Goal: Task Accomplishment & Management: Manage account settings

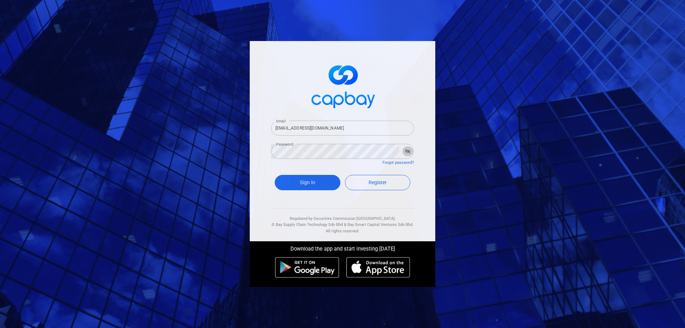
click at [407, 154] on button "button" at bounding box center [407, 151] width 11 height 10
click at [305, 179] on button "Sign In" at bounding box center [308, 182] width 66 height 15
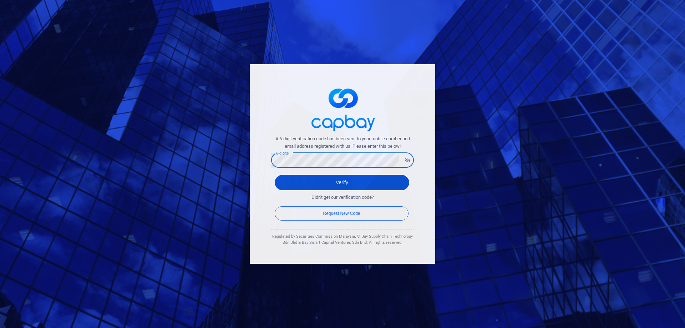
click at [350, 183] on button "Verify" at bounding box center [342, 182] width 135 height 15
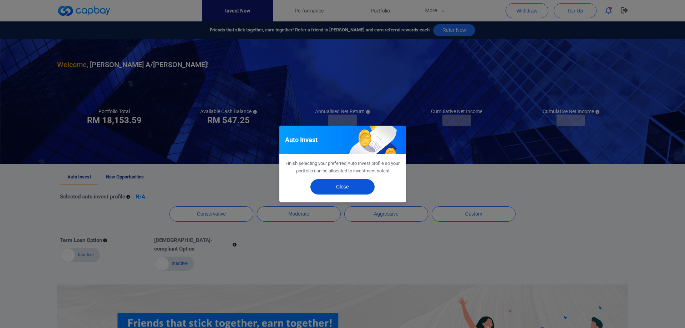
click at [363, 187] on button "Close" at bounding box center [343, 186] width 64 height 15
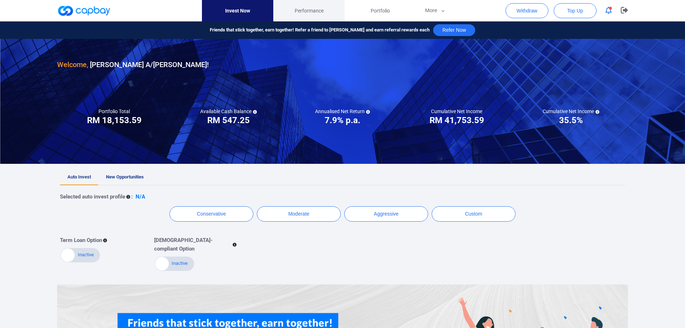
click at [311, 11] on span "Performance" at bounding box center [309, 11] width 29 height 8
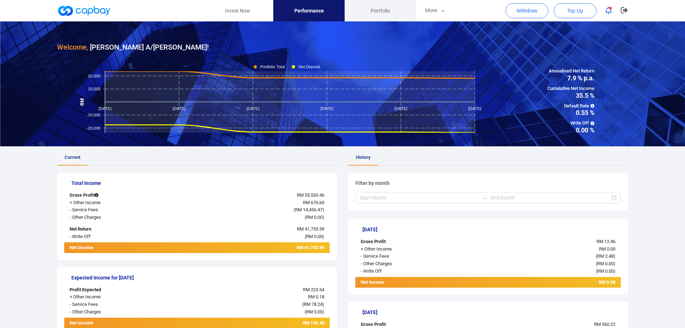
click at [382, 9] on span "Portfolio" at bounding box center [380, 11] width 19 height 8
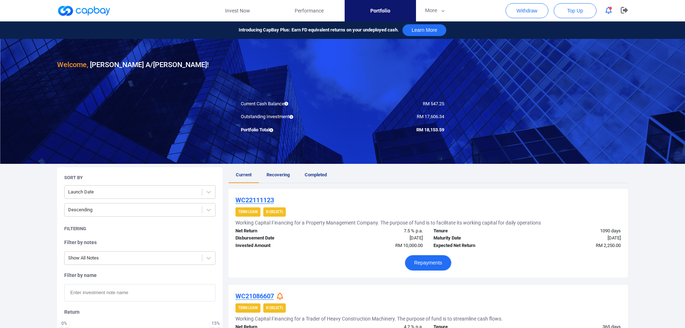
click at [430, 263] on button "Repayments" at bounding box center [428, 262] width 47 height 15
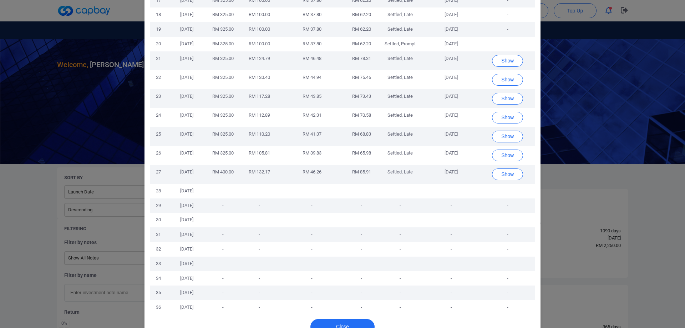
scroll to position [294, 0]
click at [518, 62] on button "Show" at bounding box center [507, 62] width 31 height 12
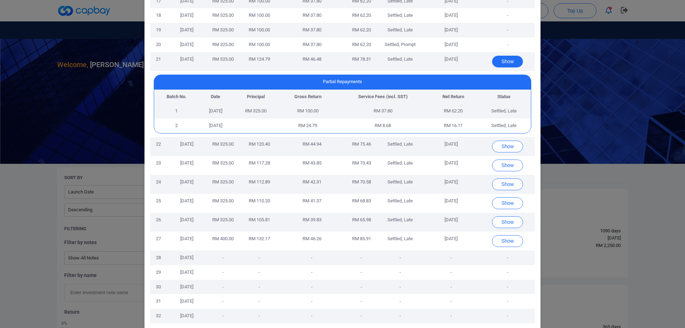
click at [514, 62] on button "Show" at bounding box center [507, 62] width 31 height 12
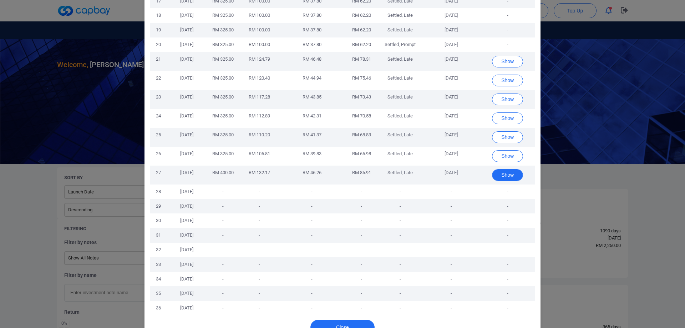
click at [508, 176] on button "Show" at bounding box center [507, 175] width 31 height 12
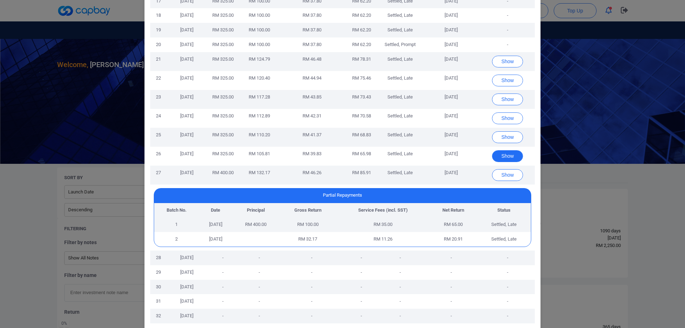
click at [512, 155] on button "Show" at bounding box center [507, 156] width 31 height 12
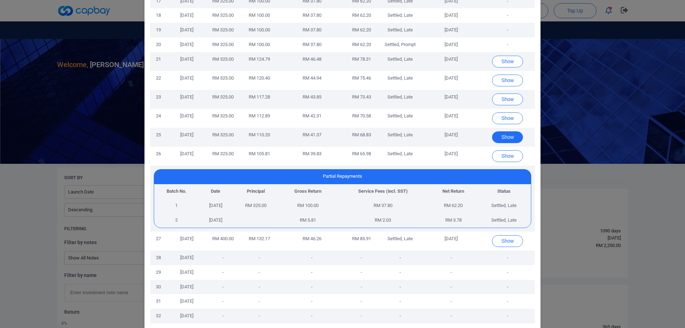
click at [514, 139] on button "Show" at bounding box center [507, 137] width 31 height 12
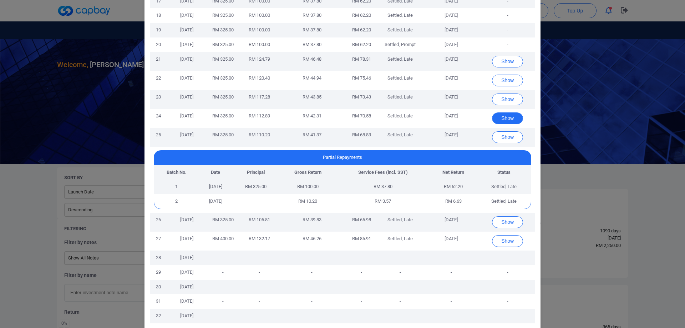
click at [516, 119] on button "Show" at bounding box center [507, 118] width 31 height 12
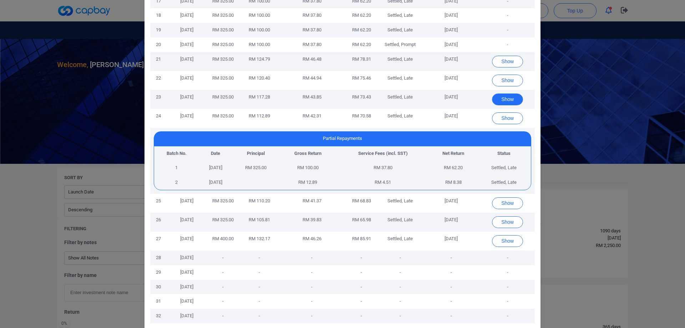
click at [516, 94] on button "Show" at bounding box center [507, 100] width 31 height 12
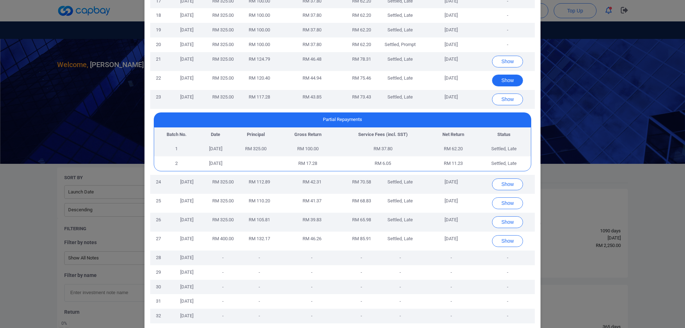
click at [513, 76] on button "Show" at bounding box center [507, 81] width 31 height 12
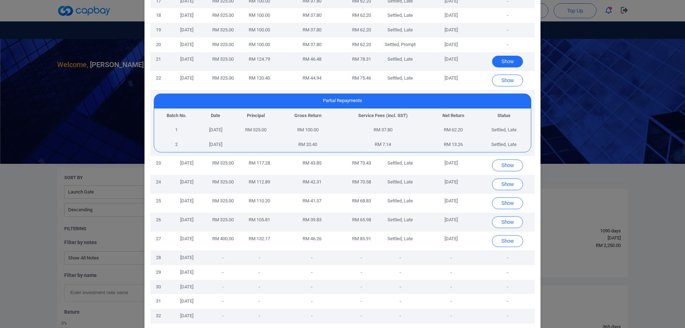
click at [513, 64] on button "Show" at bounding box center [507, 62] width 31 height 12
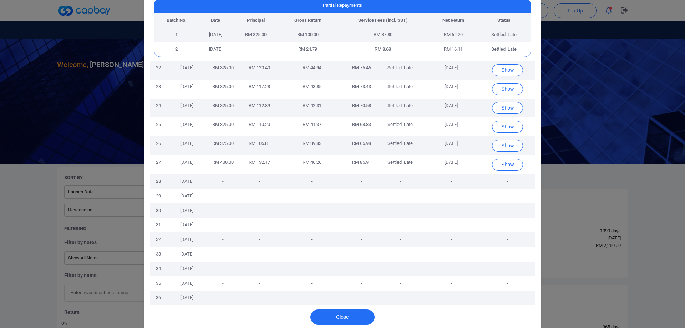
scroll to position [381, 0]
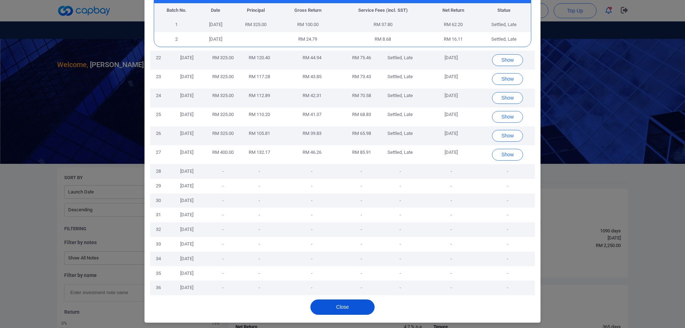
click at [366, 305] on button "Close" at bounding box center [343, 307] width 64 height 15
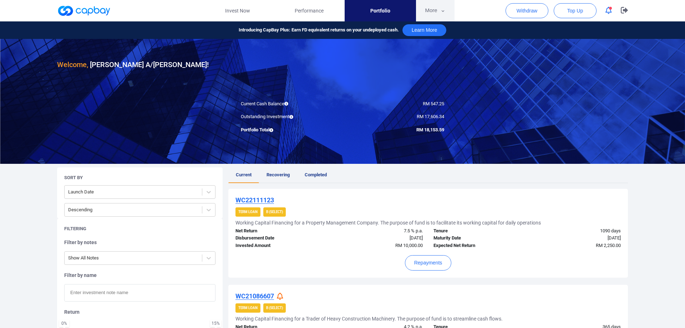
click at [438, 10] on button "More" at bounding box center [435, 10] width 38 height 21
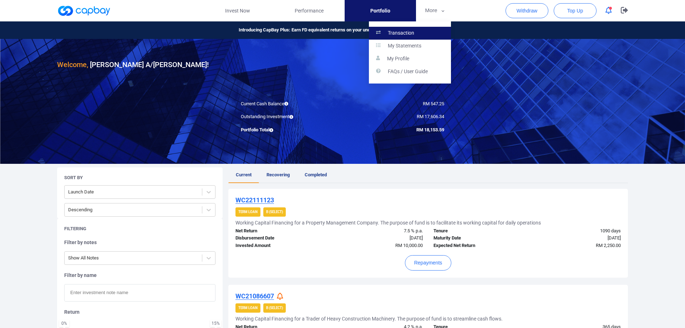
click at [434, 34] on link "Transaction" at bounding box center [410, 33] width 82 height 13
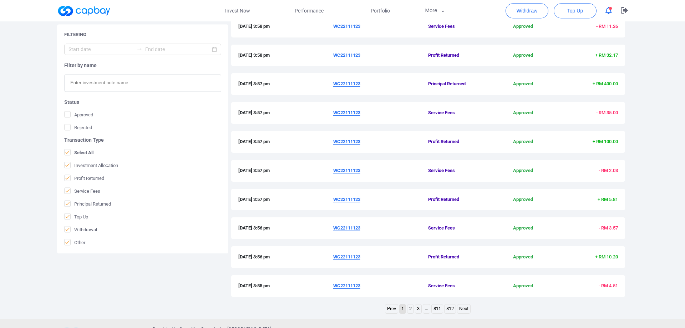
scroll to position [158, 0]
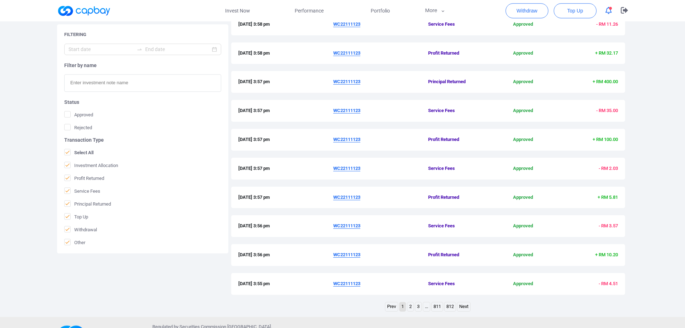
click at [411, 305] on link "2" at bounding box center [411, 306] width 6 height 9
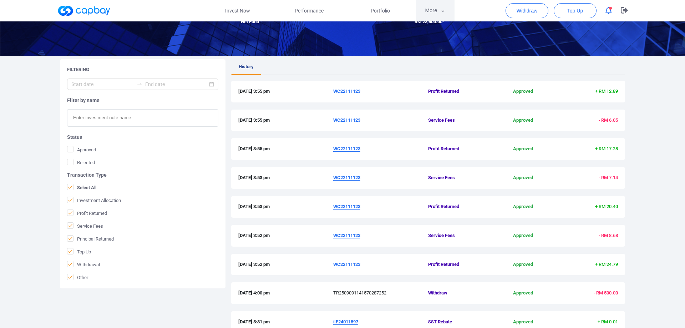
click at [438, 15] on button "More" at bounding box center [435, 10] width 38 height 21
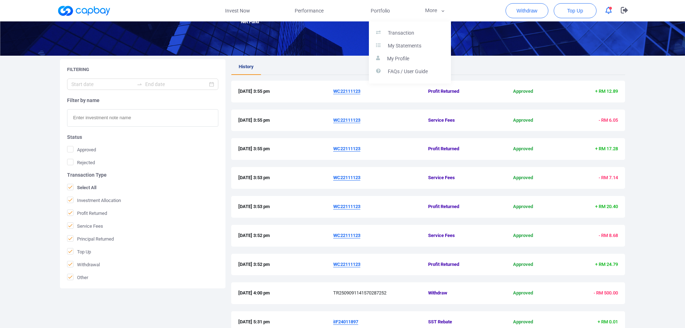
click at [382, 12] on button "button" at bounding box center [342, 164] width 685 height 328
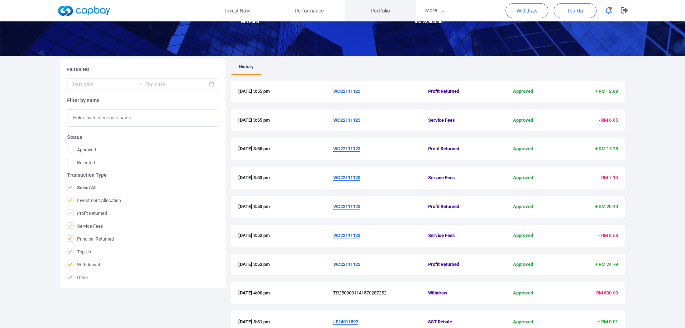
click at [380, 11] on span "Portfolio" at bounding box center [380, 11] width 19 height 8
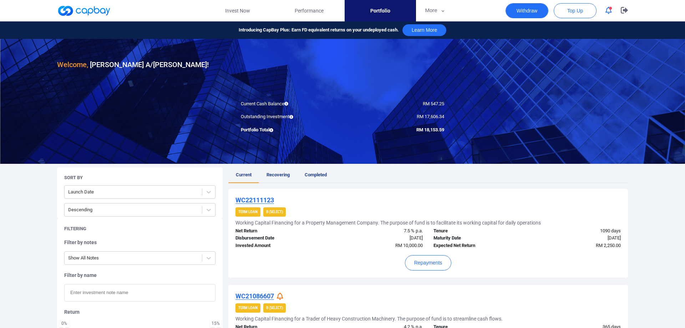
click at [531, 11] on button "Withdraw" at bounding box center [527, 10] width 43 height 15
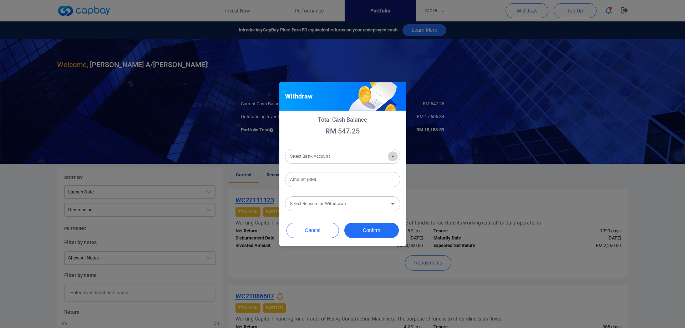
click at [396, 156] on icon "Open" at bounding box center [393, 156] width 9 height 9
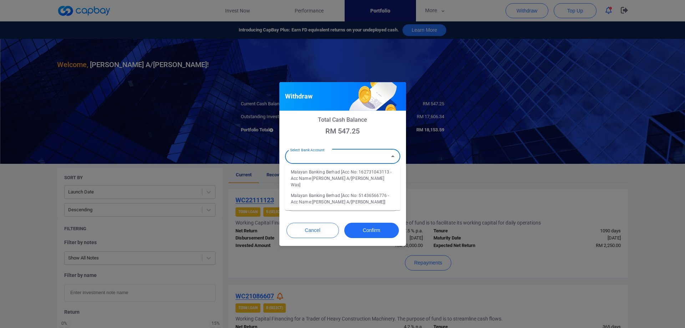
click at [392, 172] on li "Malayan Banking Berhad [Acc No: 162731043113 - Acc Name:[PERSON_NAME] A/[PERSON…" at bounding box center [342, 179] width 115 height 24
type input "Malayan Banking Berhad [Acc No: 162731043113 - Acc Name:[PERSON_NAME] A/[PERSON…"
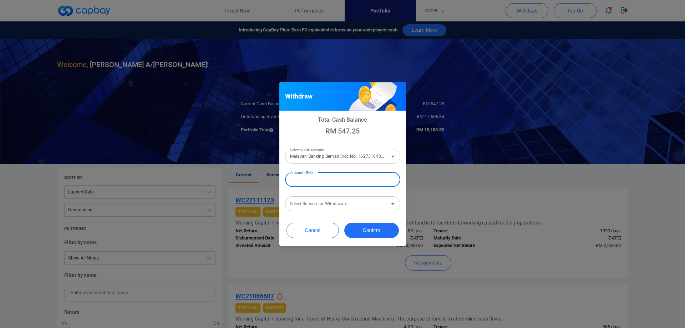
click at [327, 181] on input "Amount (RM)" at bounding box center [342, 179] width 115 height 15
click at [394, 203] on icon "Open" at bounding box center [393, 204] width 9 height 9
type input "RM 545.00"
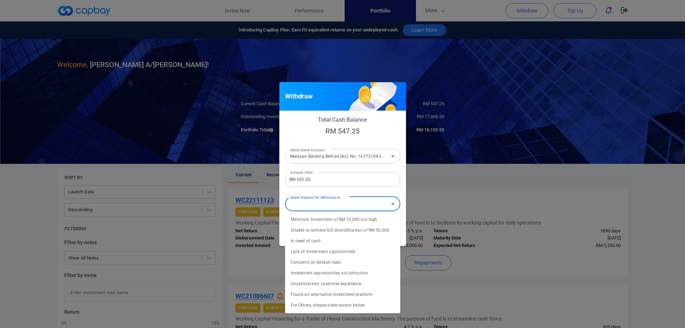
click at [368, 263] on li "Concerns on default risks" at bounding box center [342, 262] width 115 height 11
type input "Concerns on default risks"
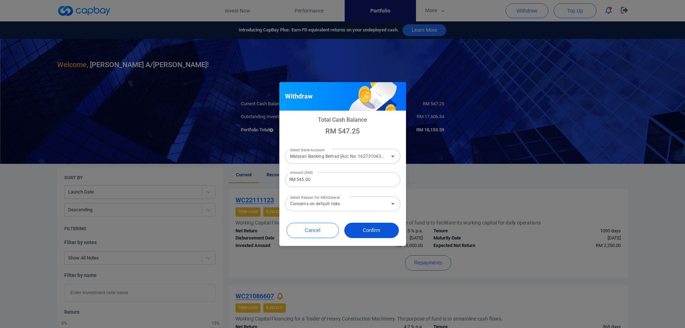
click at [372, 233] on button "Confirm" at bounding box center [372, 230] width 55 height 15
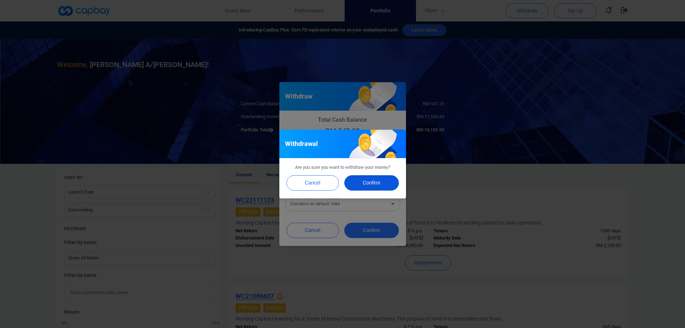
click at [376, 183] on button "Confirm" at bounding box center [372, 182] width 55 height 15
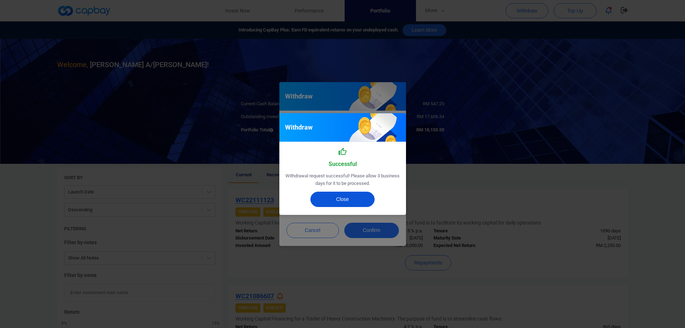
click at [357, 201] on button "Close" at bounding box center [343, 199] width 64 height 15
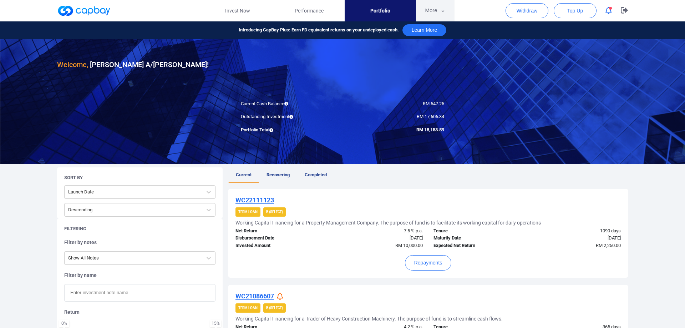
click at [437, 6] on button "More" at bounding box center [435, 10] width 38 height 21
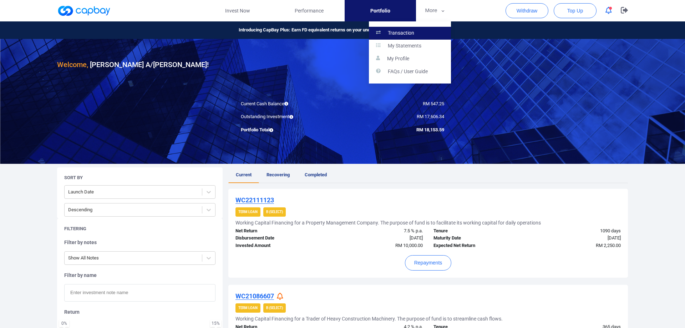
click at [437, 31] on link "Transaction" at bounding box center [410, 33] width 82 height 13
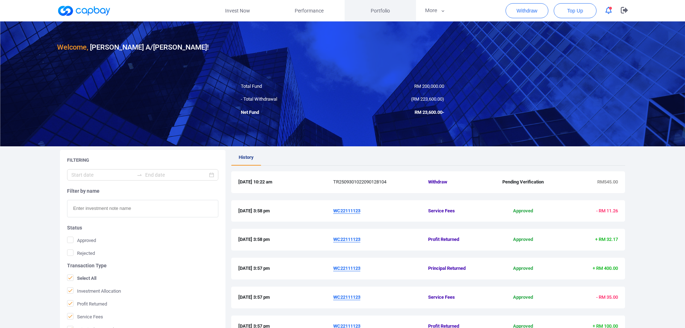
click at [378, 16] on link "Portfolio" at bounding box center [380, 10] width 71 height 21
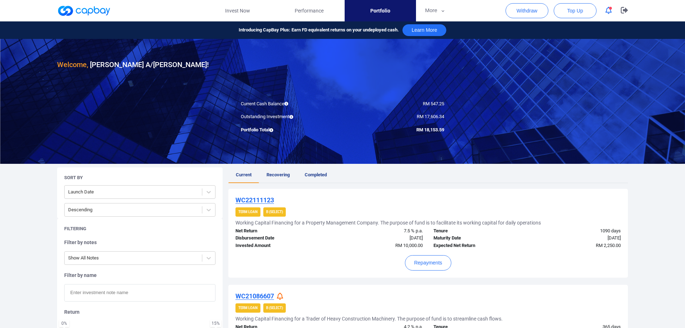
click at [611, 8] on span "button" at bounding box center [610, 8] width 3 height 3
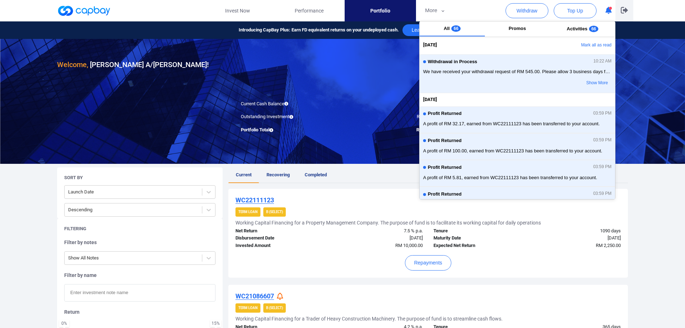
click at [629, 11] on button "button" at bounding box center [625, 10] width 18 height 21
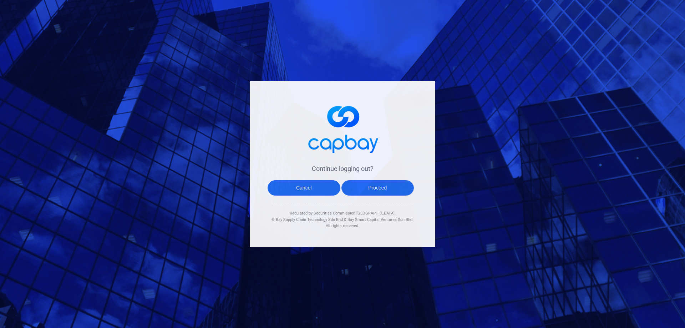
click at [386, 187] on button "Proceed" at bounding box center [378, 187] width 73 height 15
